Goal: Transaction & Acquisition: Book appointment/travel/reservation

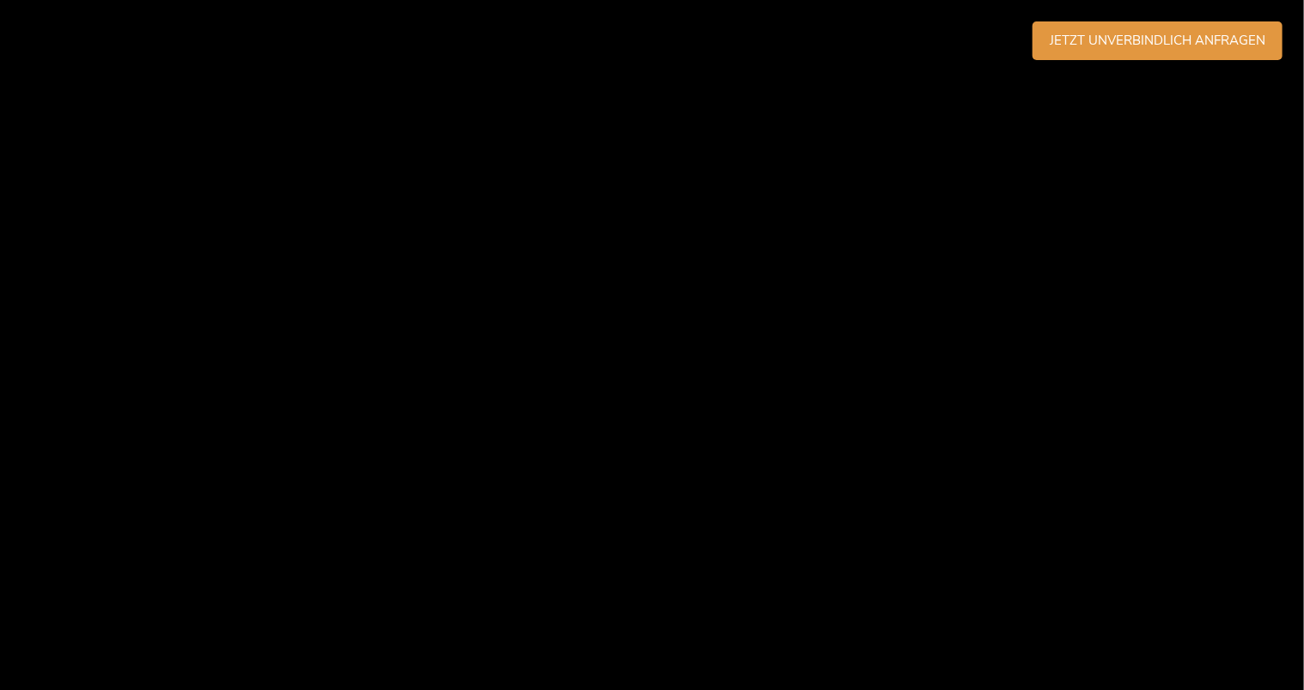
scroll to position [4466, 0]
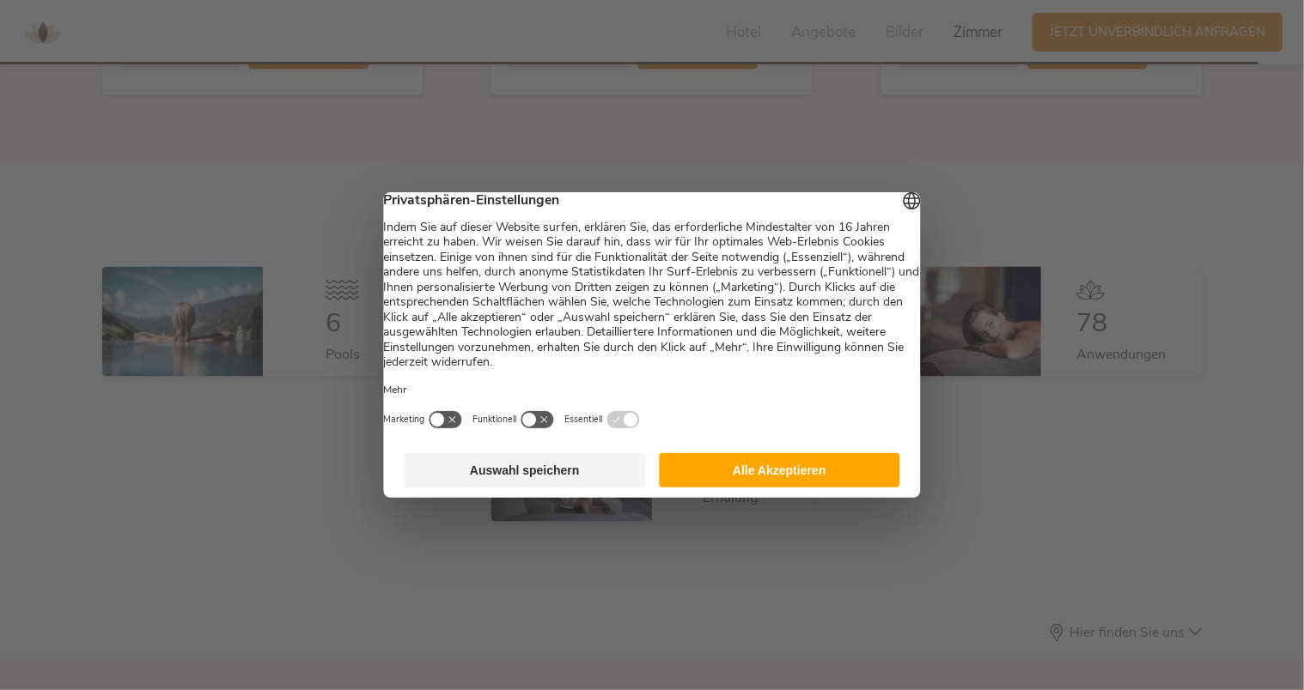
scroll to position [4957, 0]
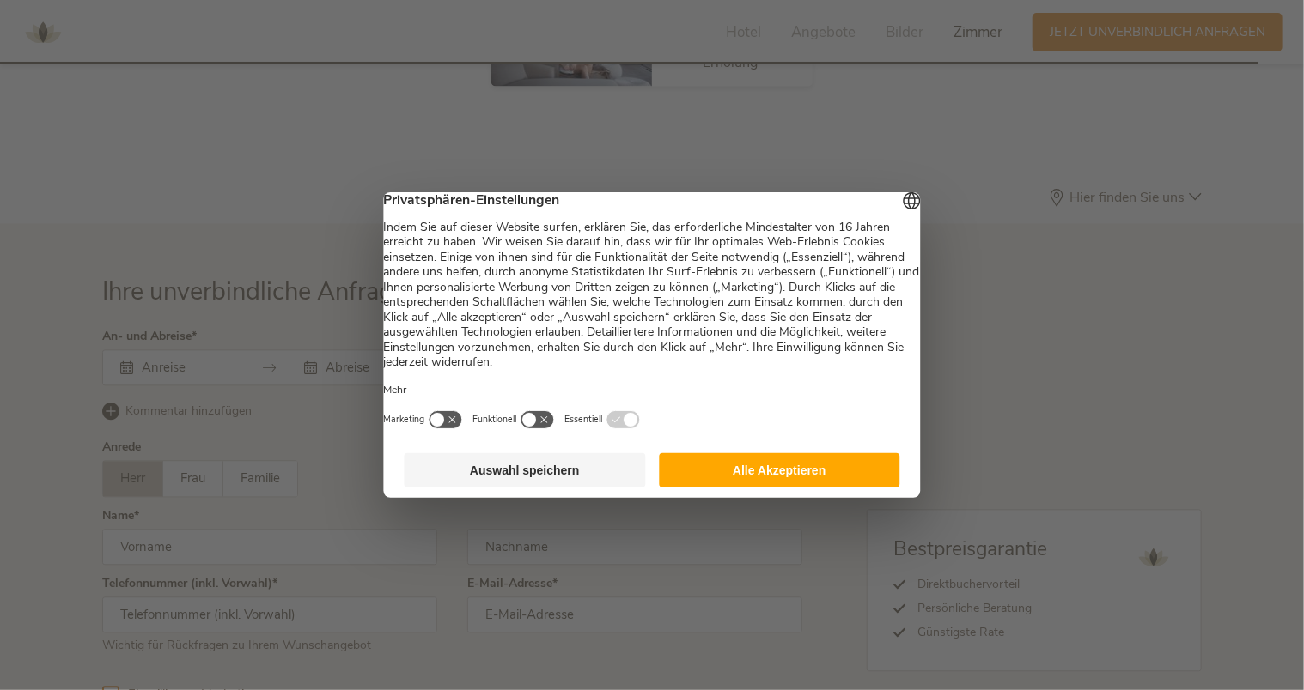
click at [721, 483] on button "Alle Akzeptieren" at bounding box center [779, 470] width 241 height 34
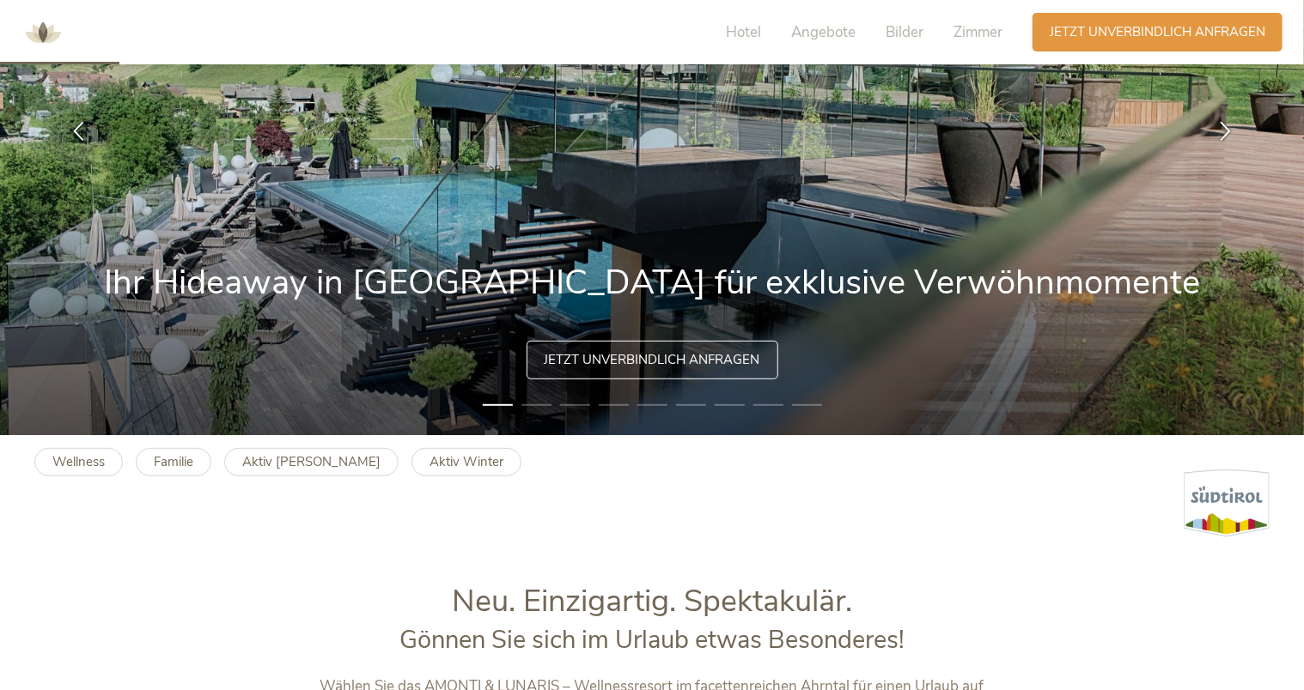
scroll to position [601, 0]
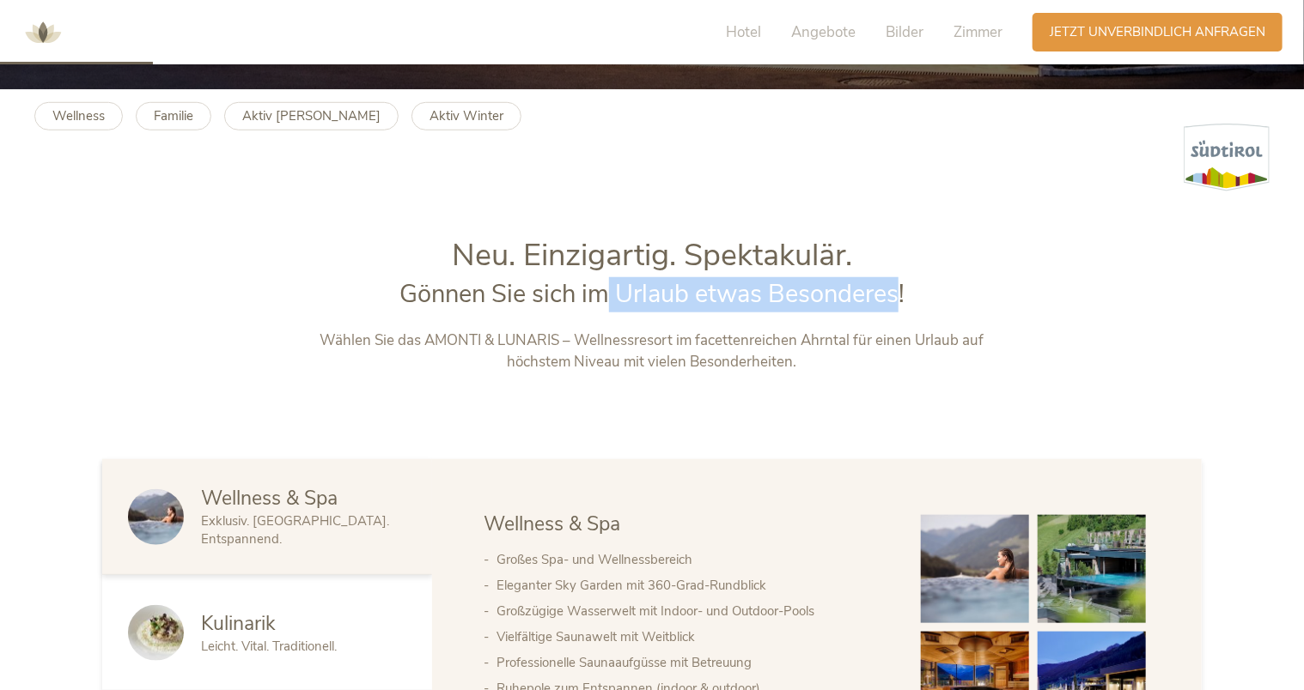
drag, startPoint x: 898, startPoint y: 310, endPoint x: 596, endPoint y: 306, distance: 302.3
click at [598, 306] on span "Gönnen Sie sich im Urlaub etwas Besonderes!" at bounding box center [651, 293] width 505 height 33
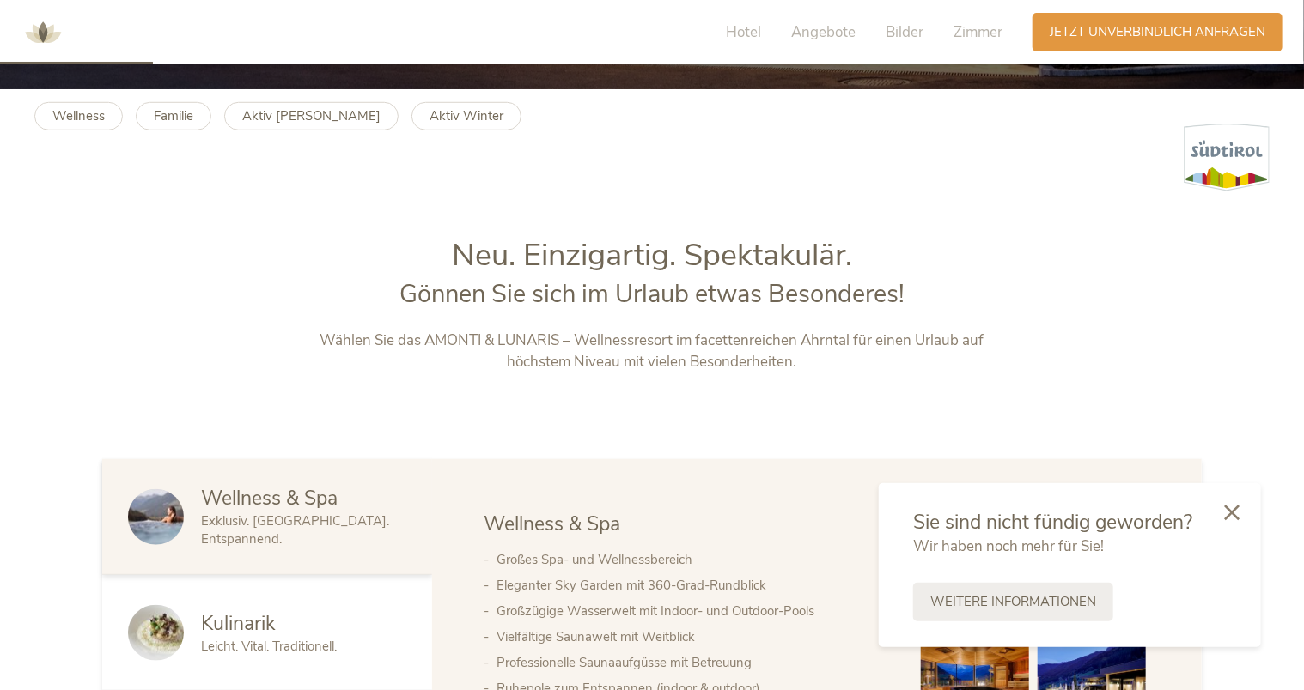
drag, startPoint x: 596, startPoint y: 306, endPoint x: 564, endPoint y: 311, distance: 32.2
click at [564, 311] on span "Gönnen Sie sich im Urlaub etwas Besonderes!" at bounding box center [651, 293] width 505 height 33
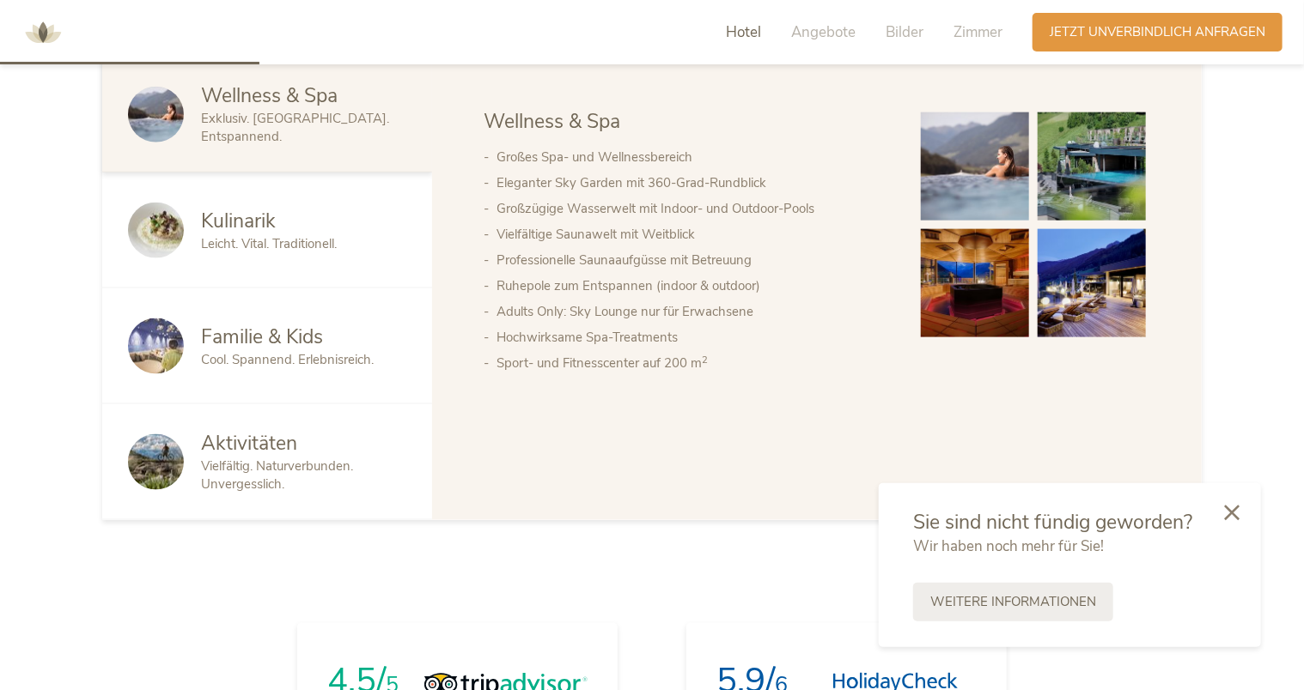
scroll to position [1031, 0]
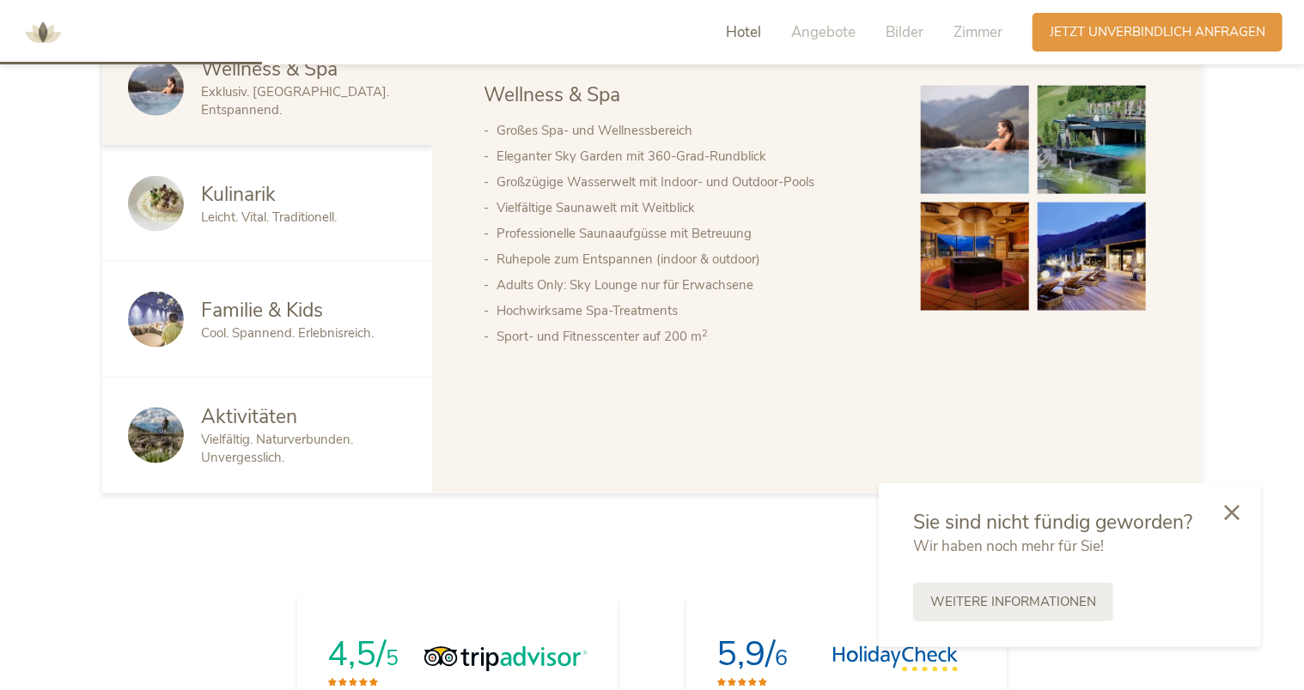
click at [266, 319] on span "Familie & Kids" at bounding box center [262, 310] width 122 height 27
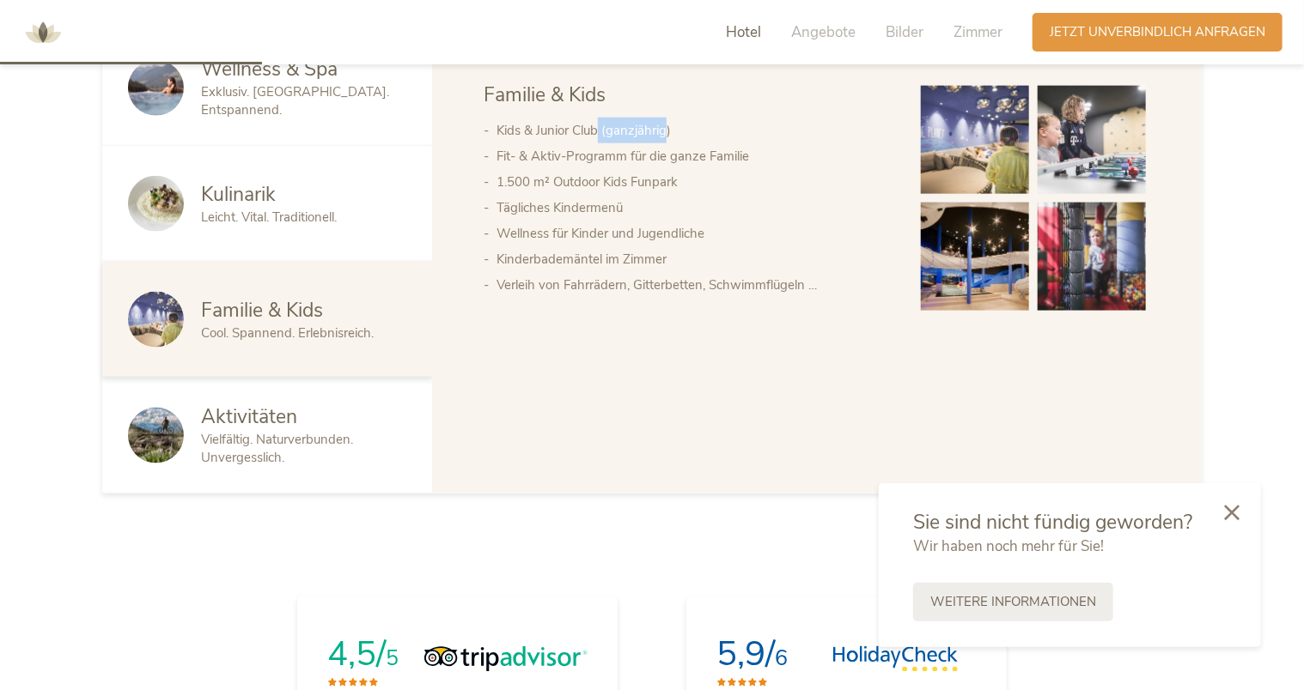
drag, startPoint x: 665, startPoint y: 130, endPoint x: 593, endPoint y: 126, distance: 72.2
click at [593, 126] on li "Kids & Junior Club (ganzjährig)" at bounding box center [691, 131] width 390 height 26
drag, startPoint x: 593, startPoint y: 126, endPoint x: 532, endPoint y: 152, distance: 66.2
click at [532, 152] on li "Fit- & Aktiv-Programm für die ganze Familie" at bounding box center [691, 156] width 390 height 26
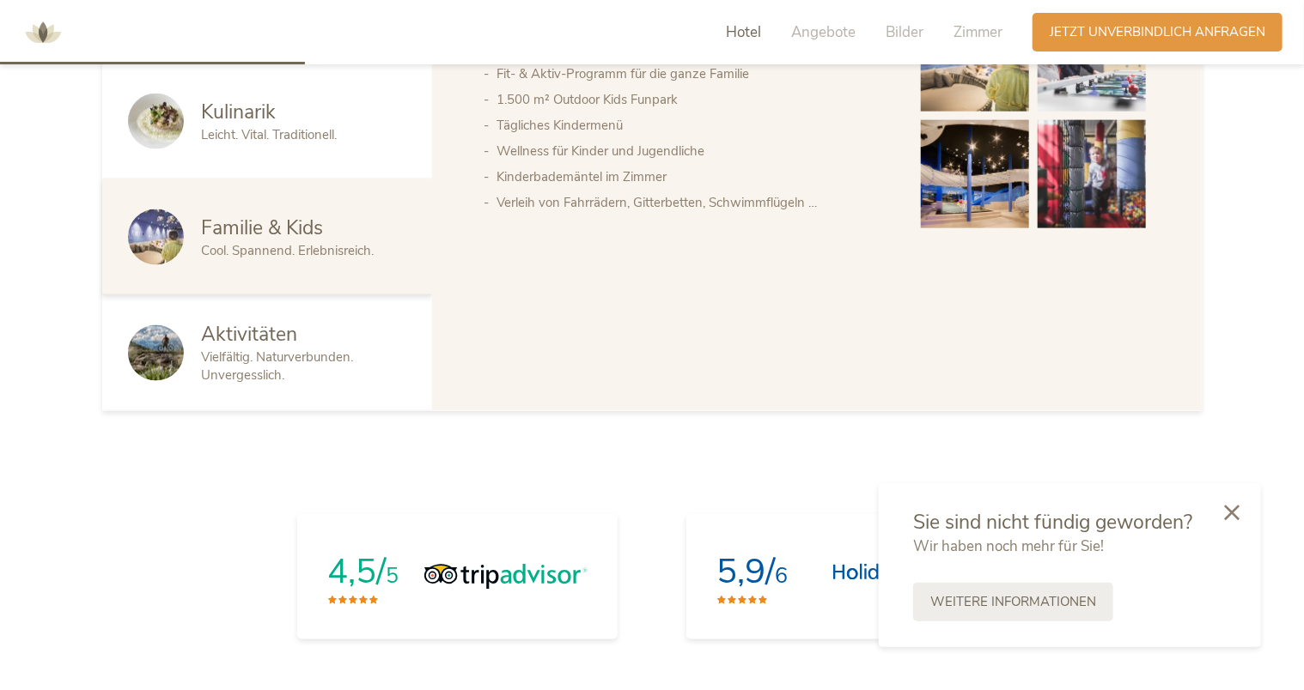
scroll to position [1202, 0]
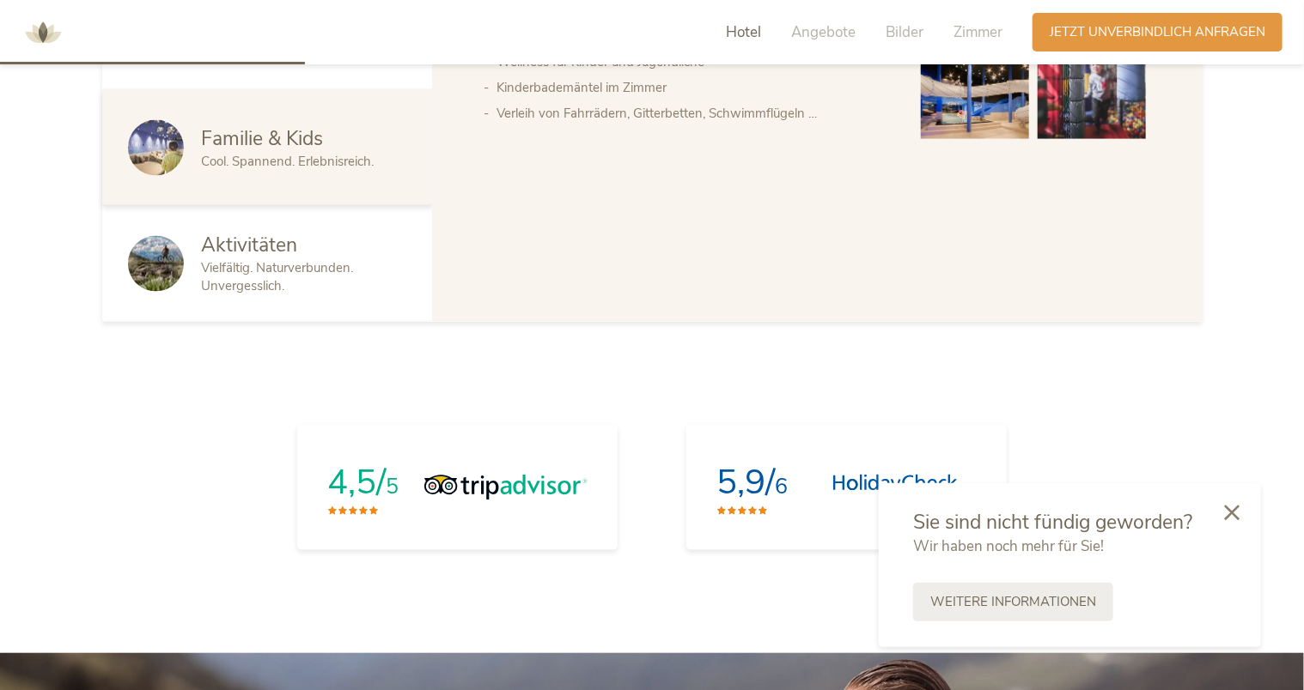
click at [1234, 508] on icon at bounding box center [1231, 512] width 15 height 15
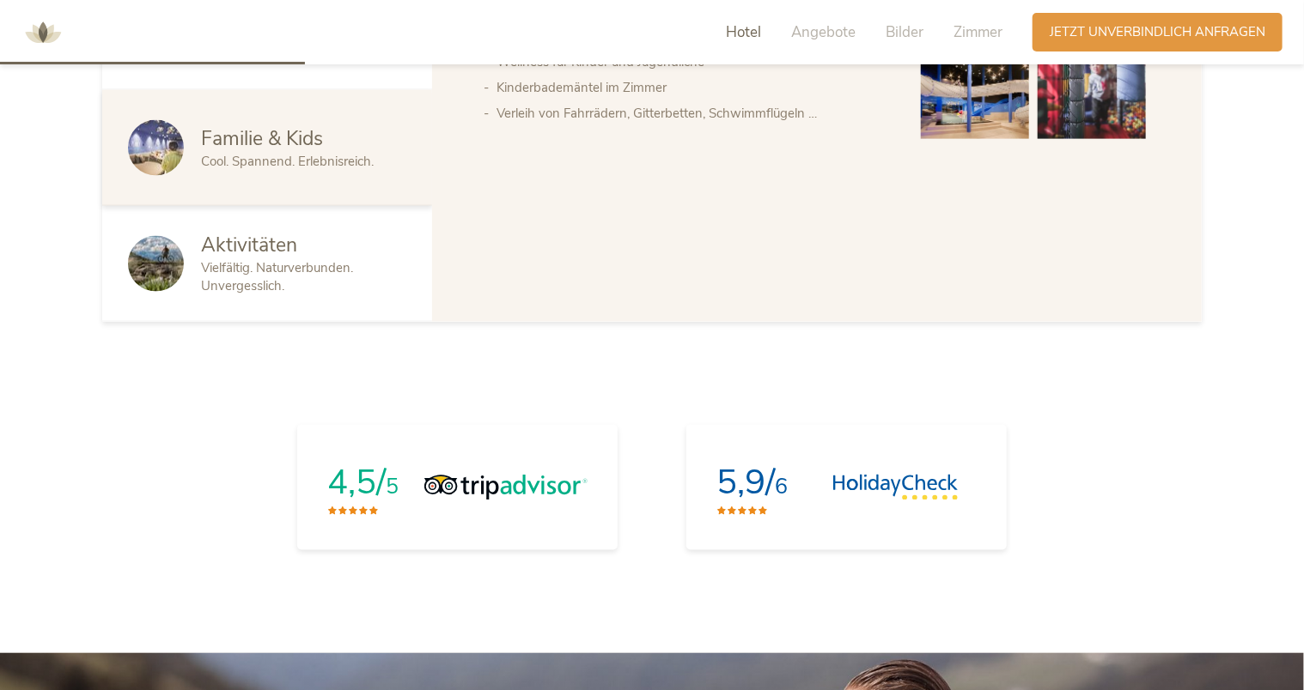
click at [65, 309] on div "Wellness & Spa Exklusiv. Luxuriös. Entspannend. Kulinarik Leicht. Vital. Tradit…" at bounding box center [652, 90] width 1304 height 464
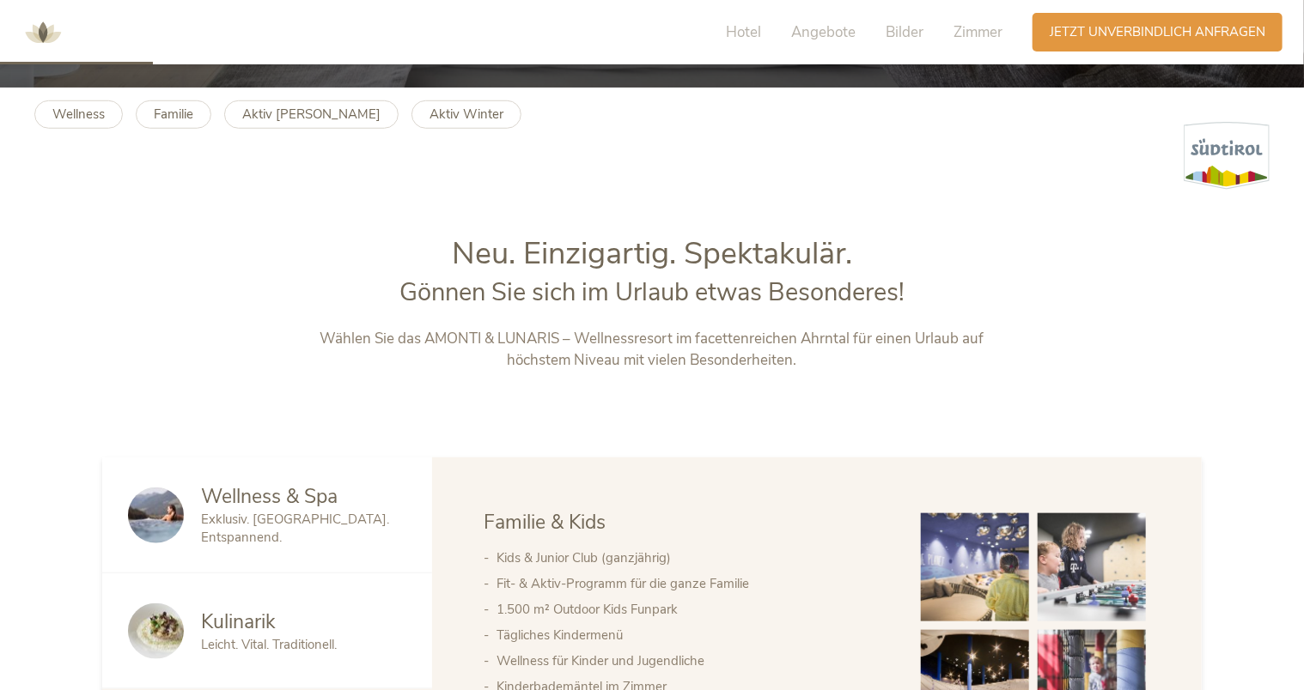
scroll to position [601, 0]
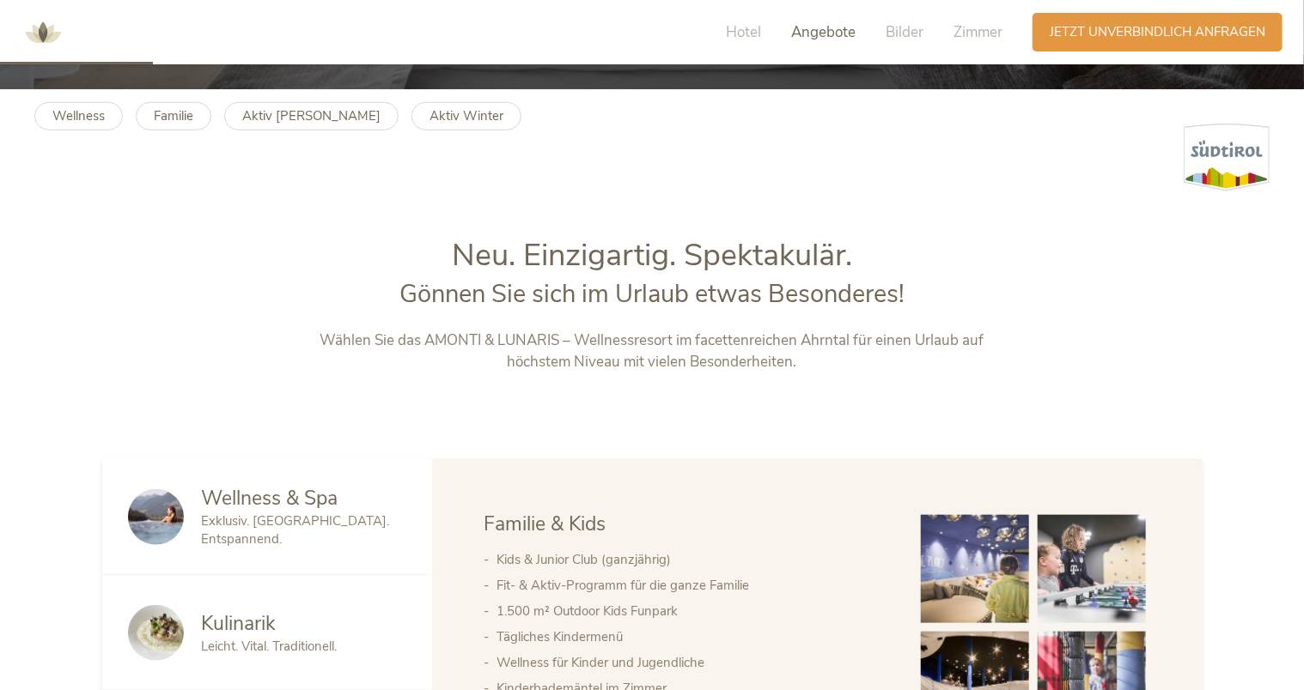
click at [841, 34] on span "Angebote" at bounding box center [823, 32] width 64 height 20
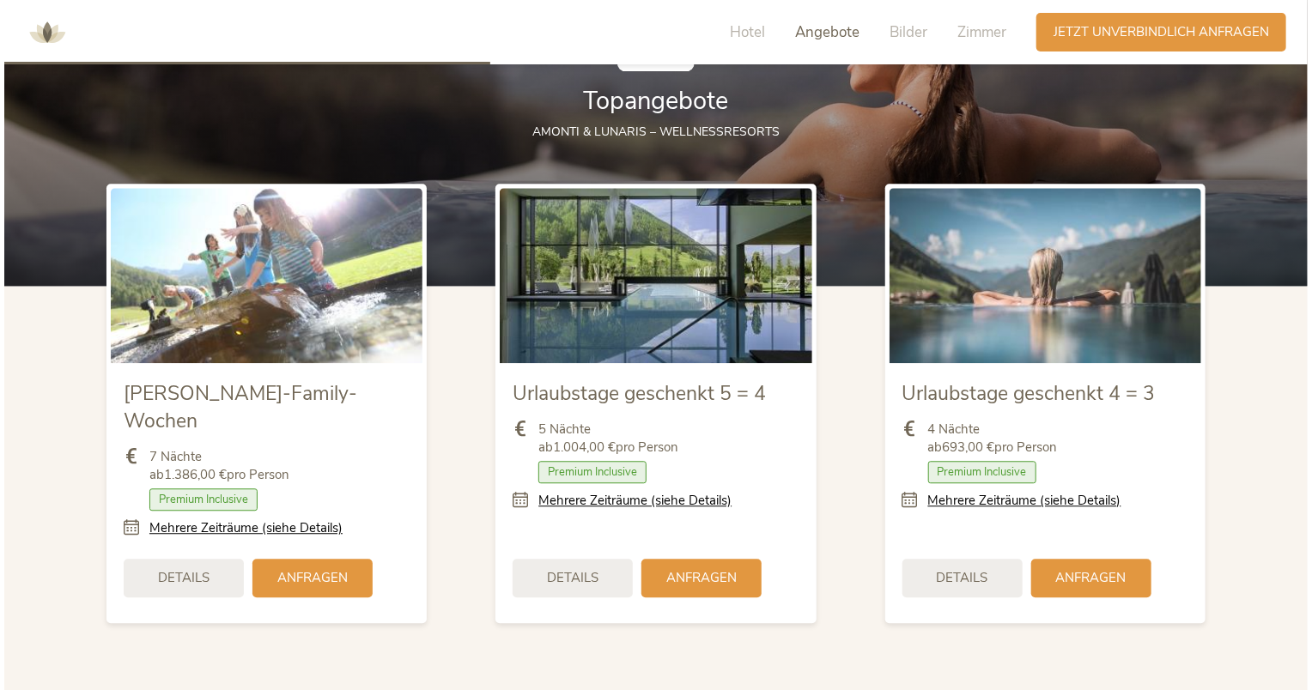
scroll to position [1941, 0]
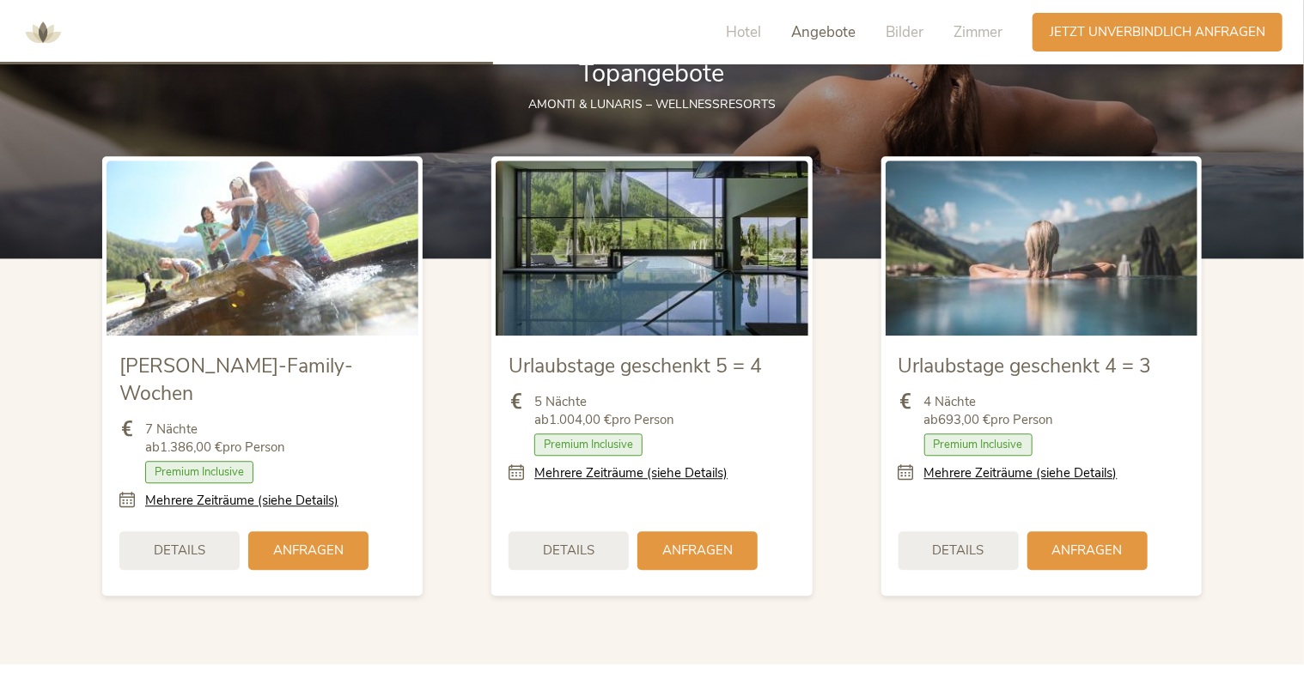
click at [690, 479] on link "Mehrere Zeiträume (siehe Details)" at bounding box center [630, 474] width 193 height 18
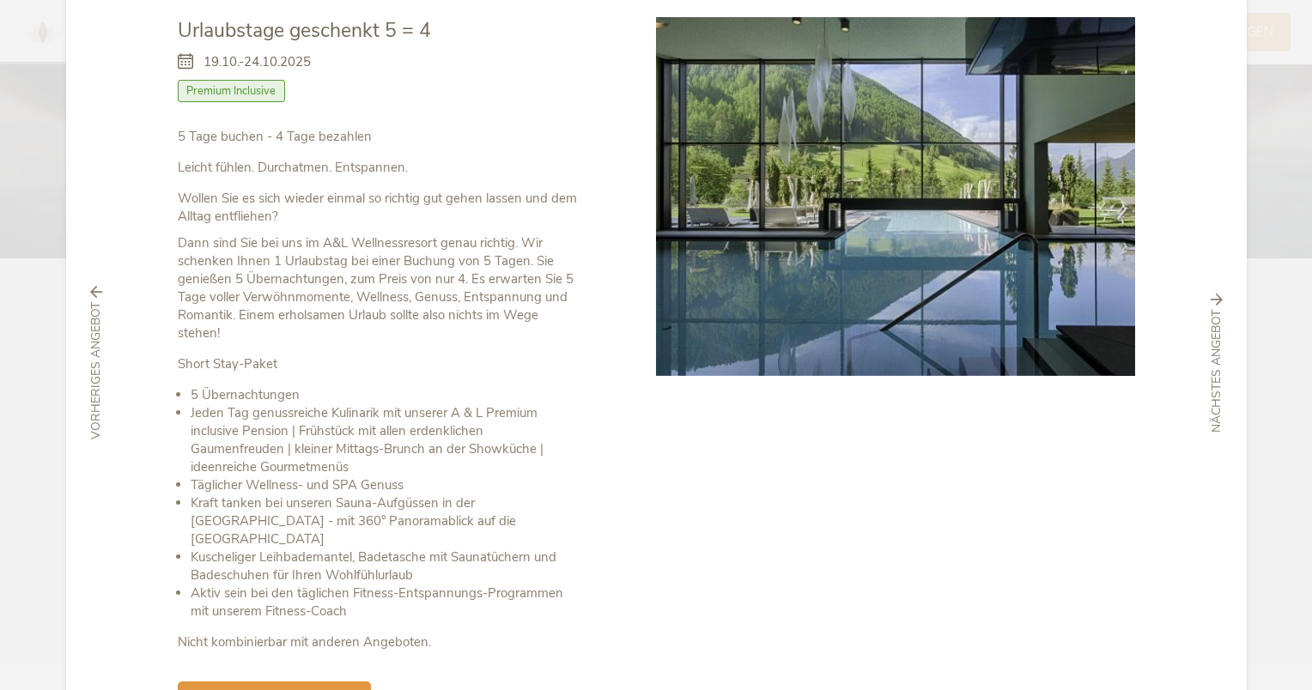
scroll to position [0, 0]
